Goal: Use online tool/utility

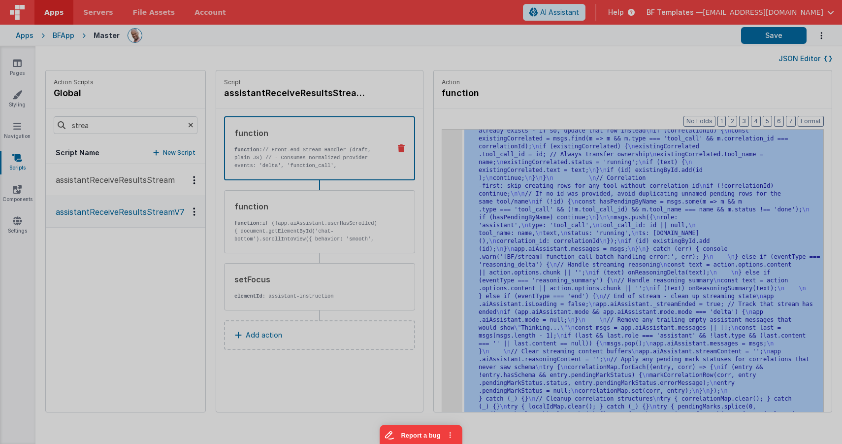
scroll to position [4075, 0]
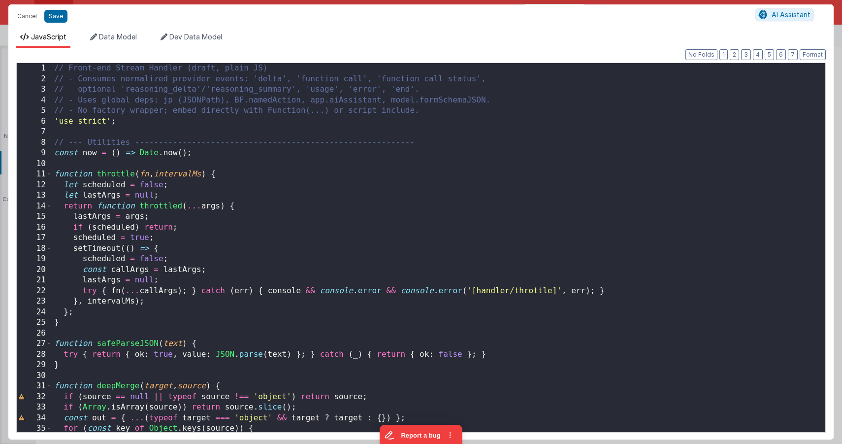
click at [447, 172] on div "// Front-end Stream Handler (draft, plain JS) // - Consumes normalized provider…" at bounding box center [438, 258] width 773 height 390
click at [818, 54] on button "Format" at bounding box center [813, 54] width 26 height 11
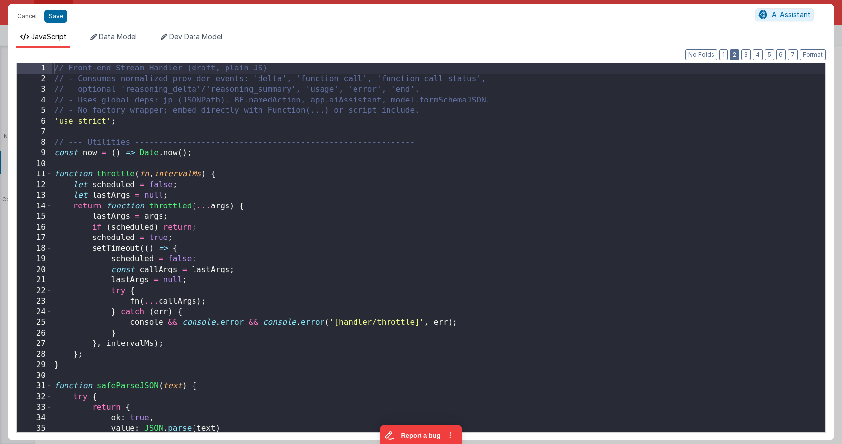
click at [735, 54] on button "2" at bounding box center [734, 54] width 9 height 11
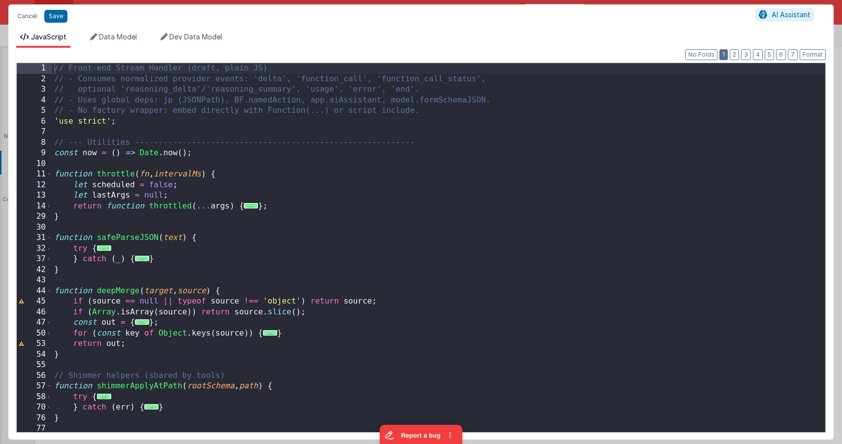
click at [726, 55] on button "1" at bounding box center [723, 54] width 8 height 11
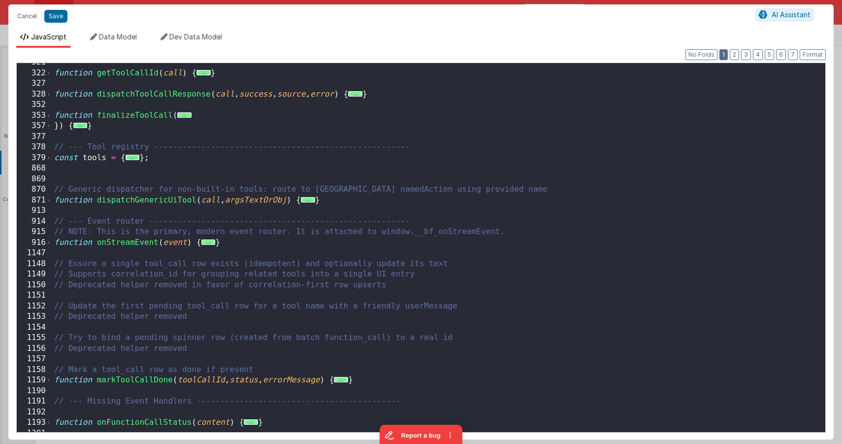
scroll to position [753, 0]
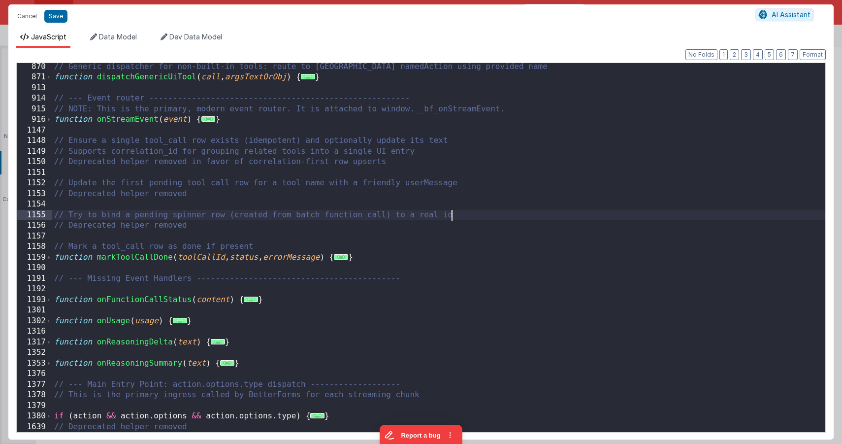
click at [530, 216] on div "// Generic dispatcher for non-built-in tools: route to BF namedAction using pro…" at bounding box center [438, 257] width 773 height 390
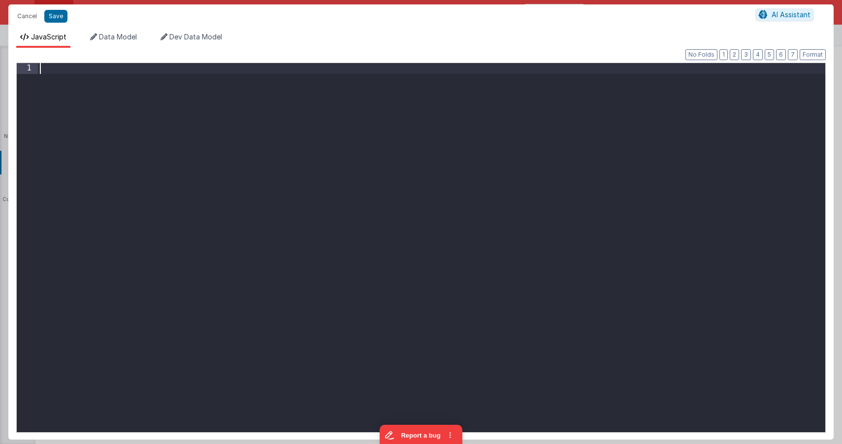
paste textarea
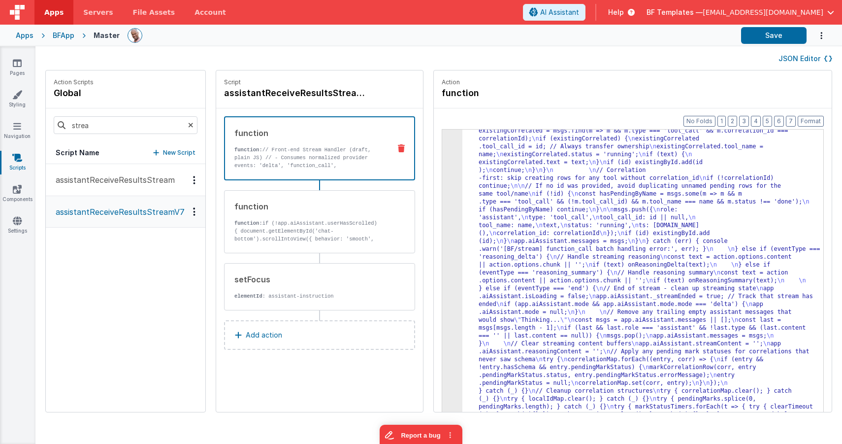
scroll to position [4052, 0]
click at [773, 42] on button "Save" at bounding box center [773, 35] width 65 height 17
click at [765, 32] on button "Save" at bounding box center [773, 35] width 65 height 17
